Goal: Information Seeking & Learning: Learn about a topic

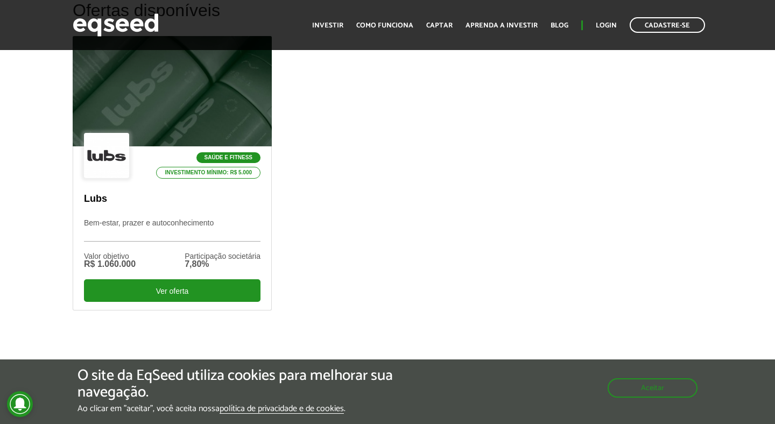
scroll to position [348, 0]
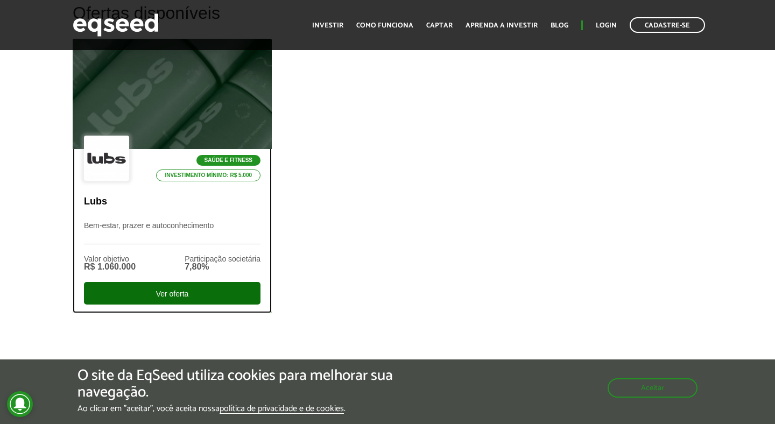
click at [175, 290] on div "Ver oferta" at bounding box center [172, 293] width 177 height 23
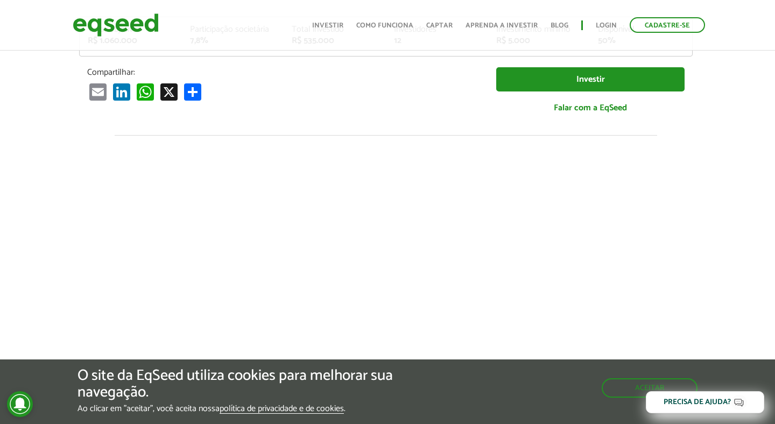
scroll to position [0, 2]
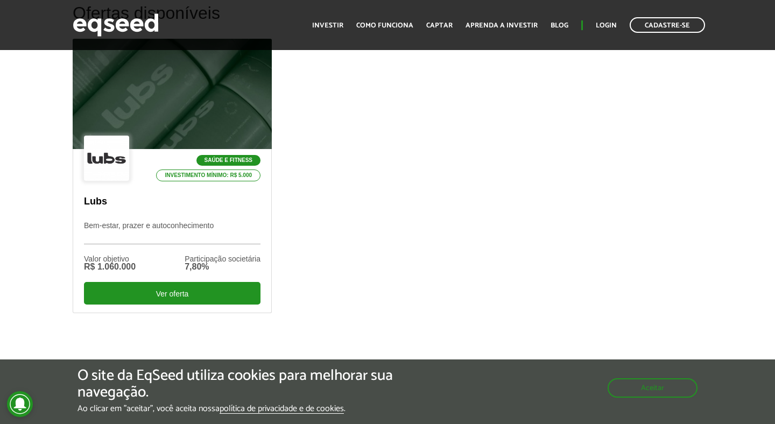
click at [445, 204] on div "Saúde e Fitness Investimento mínimo: R$ 5.000 Lubs Bem-estar, prazer e autoconh…" at bounding box center [388, 193] width 646 height 308
